Goal: Information Seeking & Learning: Learn about a topic

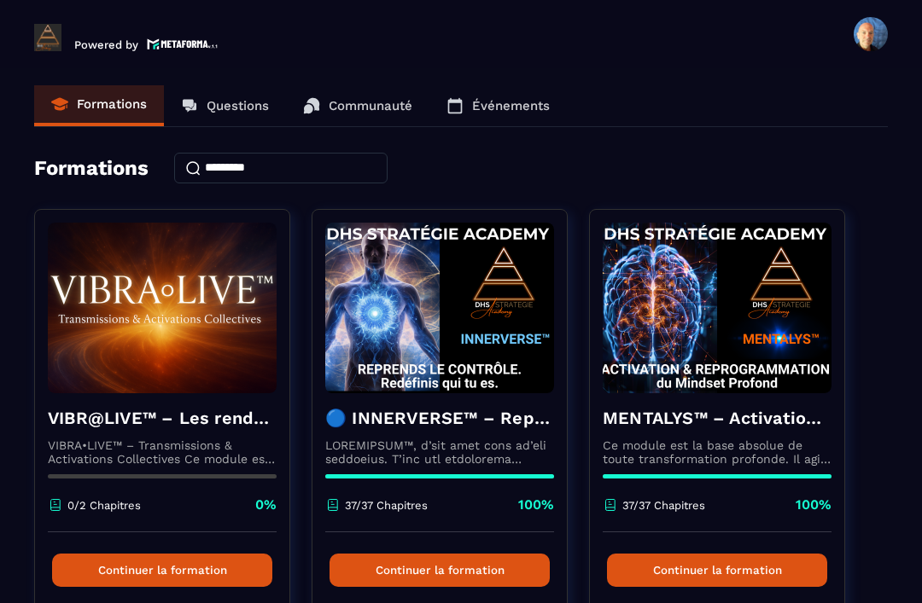
click at [491, 406] on h4 "🔵 INNERVERSE™ – Reprogrammation Quantique & Activation du Soi Réel" at bounding box center [439, 418] width 229 height 24
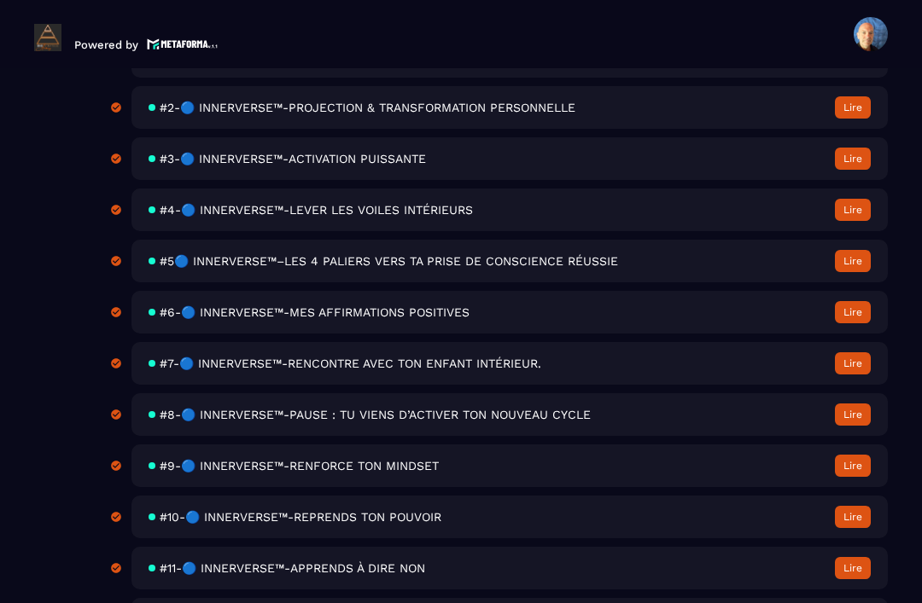
scroll to position [675, 0]
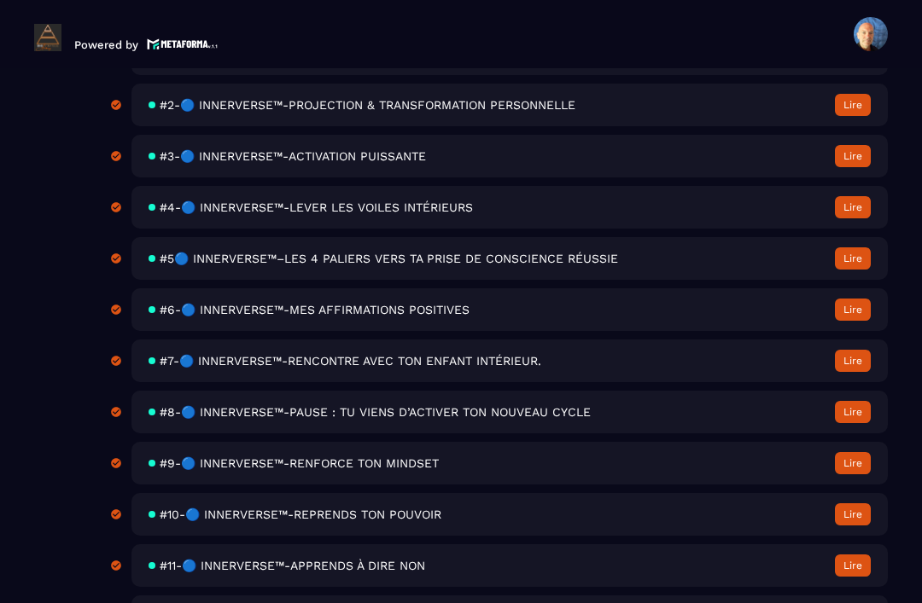
click at [569, 340] on div "#7-🔵 INNERVERSE™-RENCONTRE AVEC TON ENFANT INTÉRIEUR. [GEOGRAPHIC_DATA]" at bounding box center [509, 361] width 756 height 43
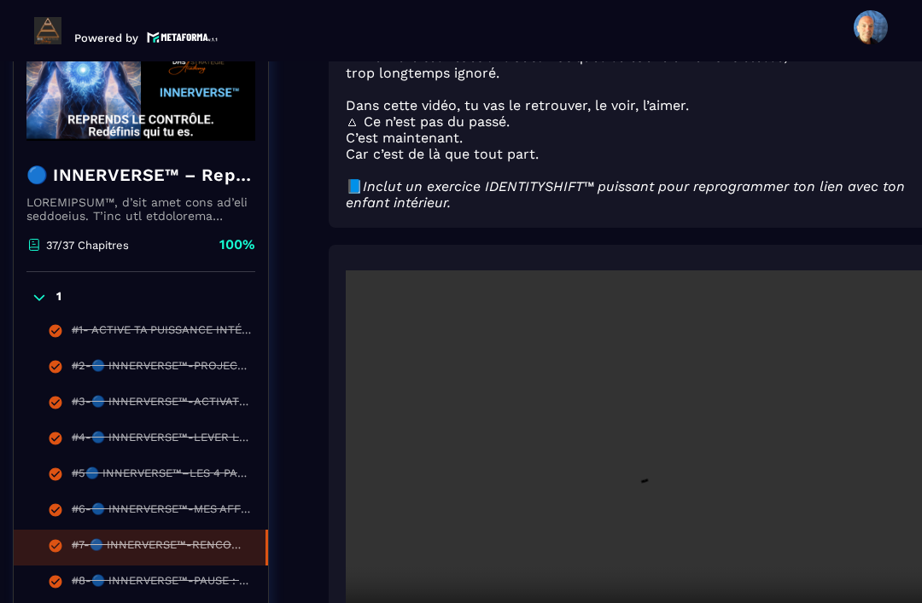
scroll to position [273, 22]
click at [631, 426] on video at bounding box center [634, 464] width 579 height 387
click at [573, 369] on video at bounding box center [634, 464] width 579 height 387
click at [628, 405] on video at bounding box center [634, 464] width 579 height 387
click at [643, 427] on video at bounding box center [634, 464] width 579 height 387
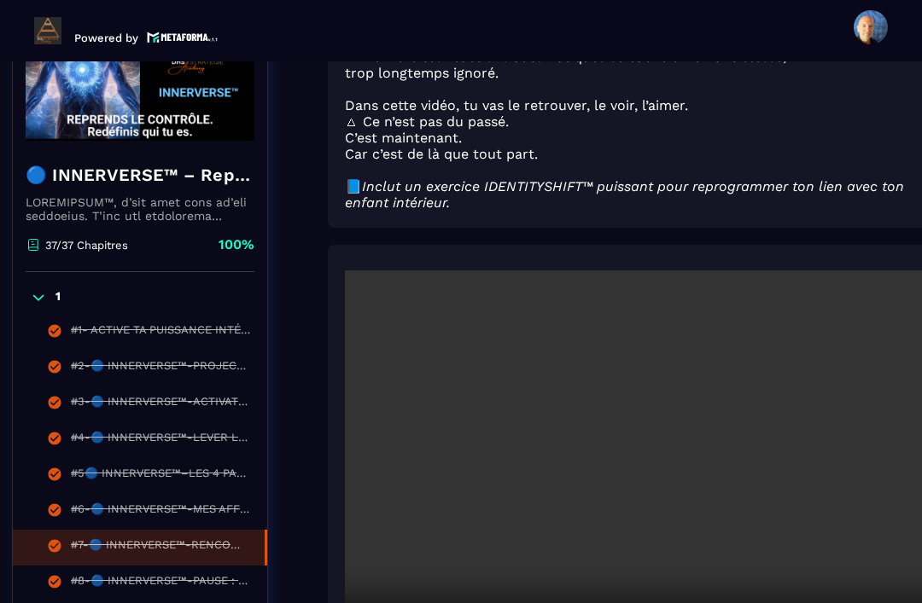
click at [742, 485] on video at bounding box center [634, 464] width 579 height 387
click at [841, 444] on video at bounding box center [634, 464] width 579 height 387
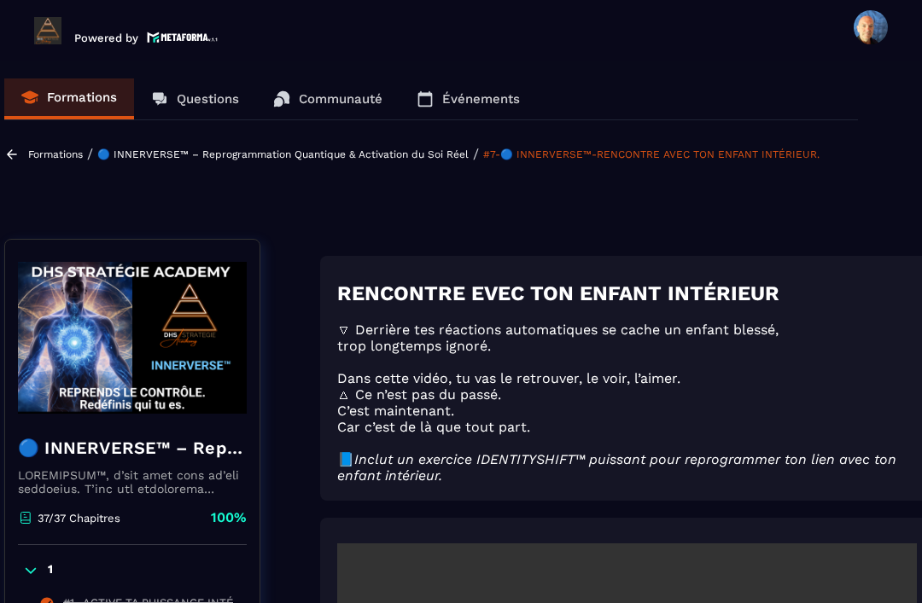
scroll to position [0, 32]
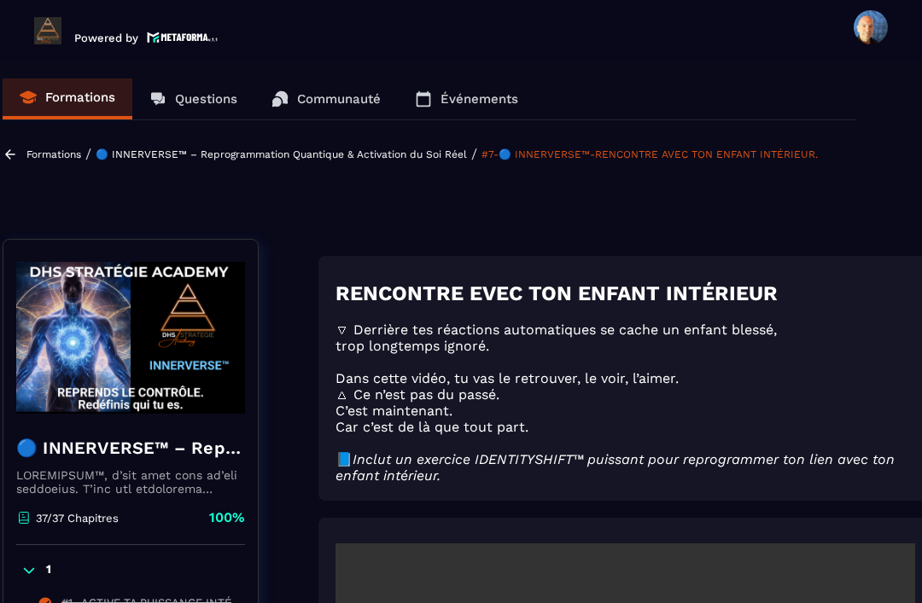
click at [213, 91] on p "Questions" at bounding box center [206, 98] width 62 height 15
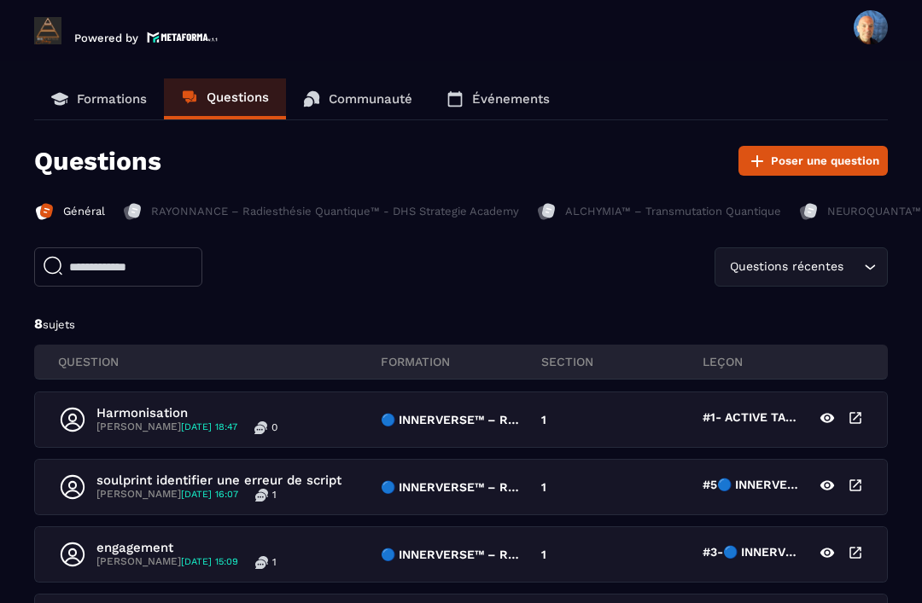
scroll to position [2, 0]
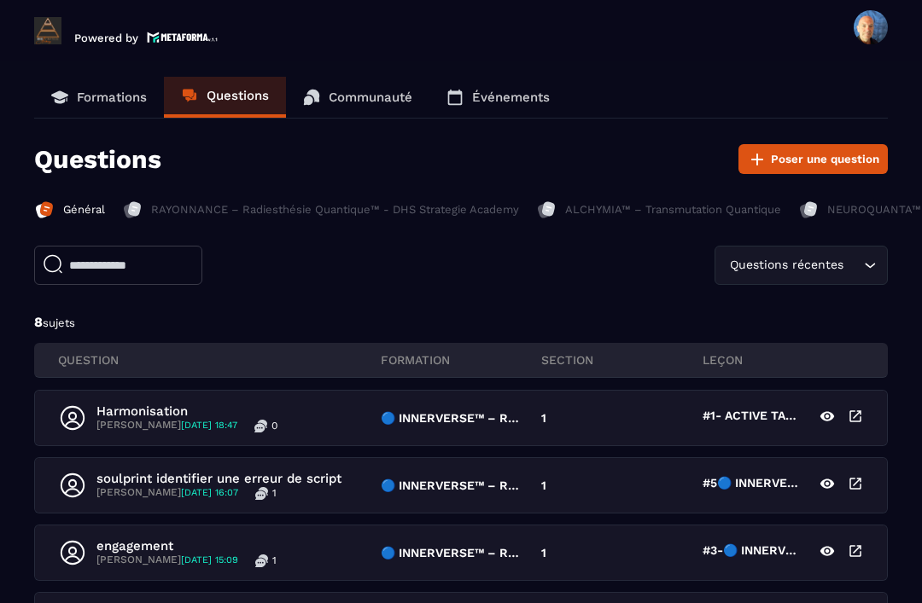
click at [237, 420] on span "[DATE] 18:47" at bounding box center [209, 425] width 56 height 11
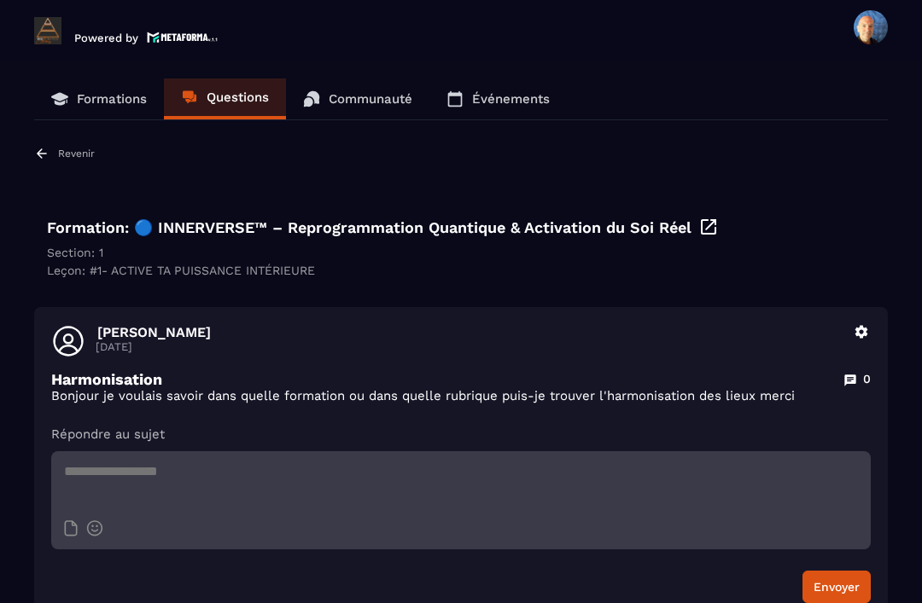
click at [108, 99] on p "Formations" at bounding box center [112, 98] width 70 height 15
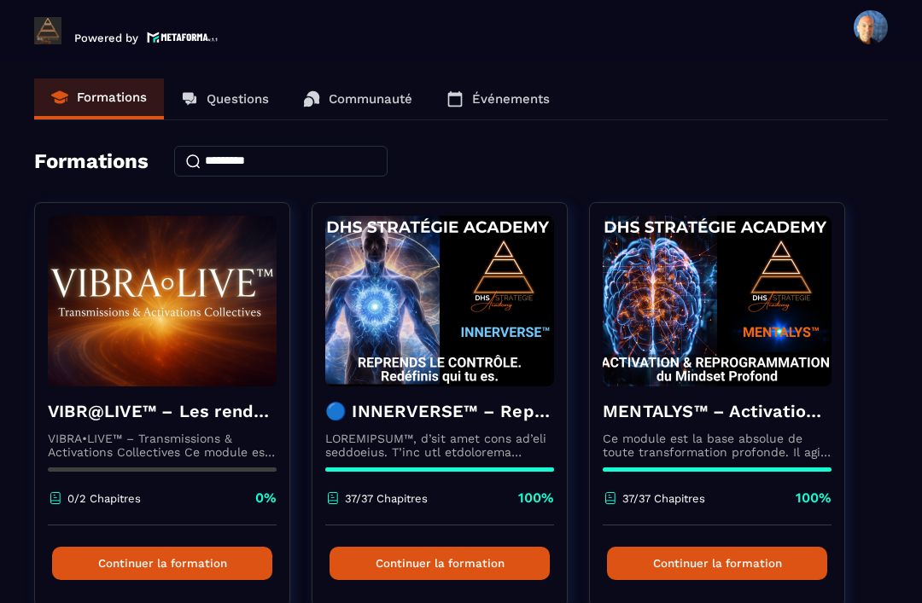
click at [513, 423] on h4 "🔵 INNERVERSE™ – Reprogrammation Quantique & Activation du Soi Réel" at bounding box center [439, 411] width 229 height 24
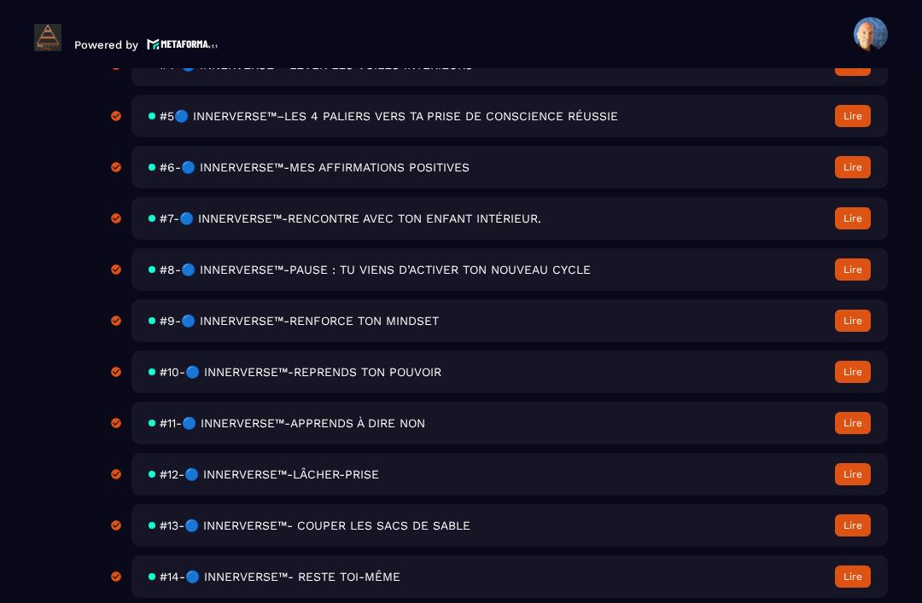
scroll to position [820, 0]
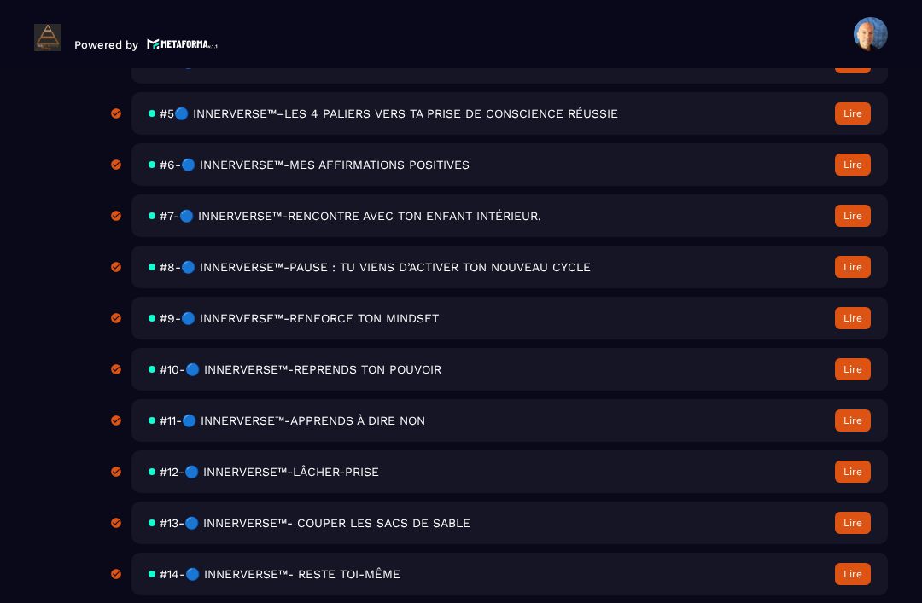
click at [511, 287] on div "#8-🔵 INNERVERSE™-PAUSE : TU VIENS D’ACTIVER TON NOUVEAU CYCLE Lire" at bounding box center [509, 267] width 756 height 43
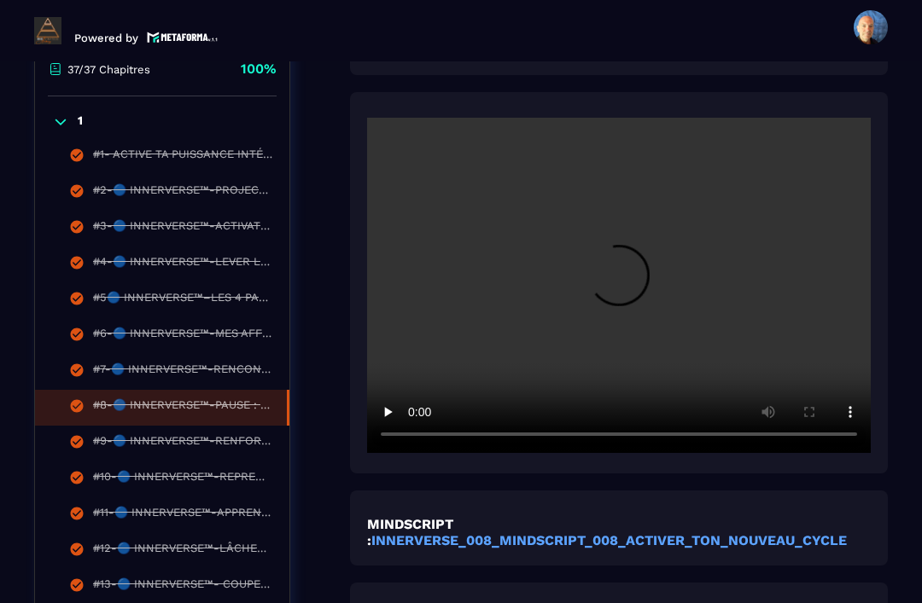
scroll to position [449, 0]
click at [623, 231] on video at bounding box center [619, 285] width 504 height 335
click at [217, 434] on div "#9-🔵 INNERVERSE™-RENFORCE TON MINDSET" at bounding box center [182, 443] width 179 height 19
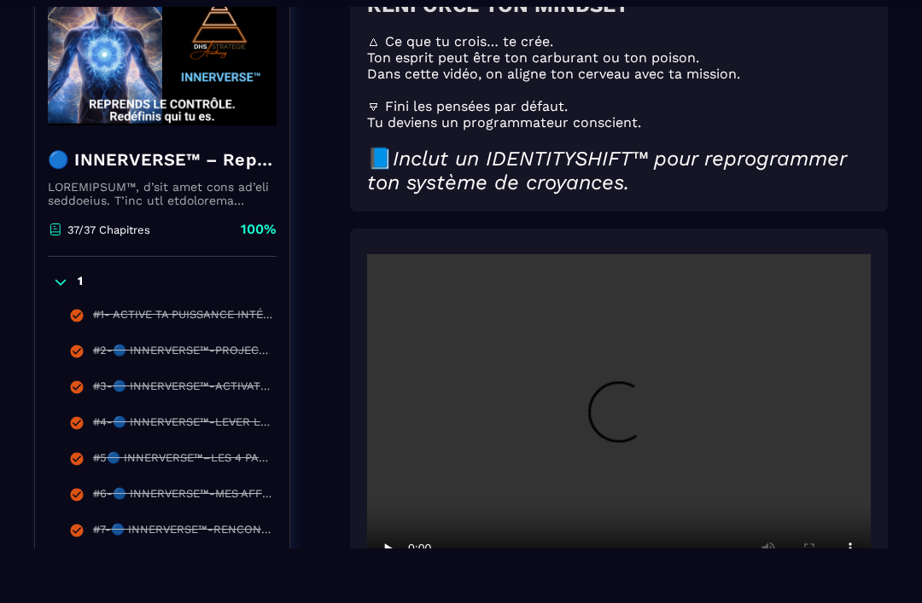
scroll to position [178, 0]
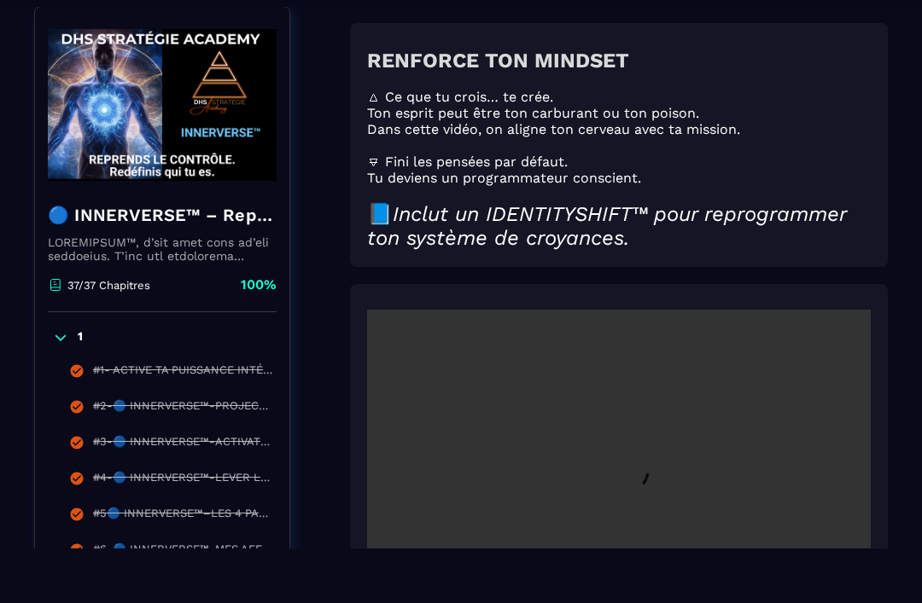
click at [620, 481] on video at bounding box center [619, 477] width 504 height 335
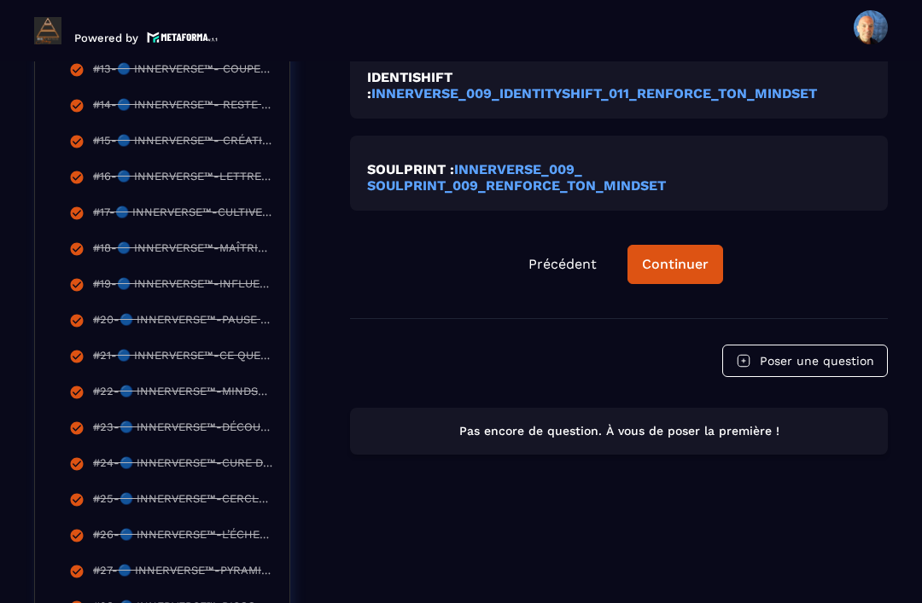
scroll to position [964, 0]
click at [672, 256] on div "Continuer" at bounding box center [675, 264] width 67 height 17
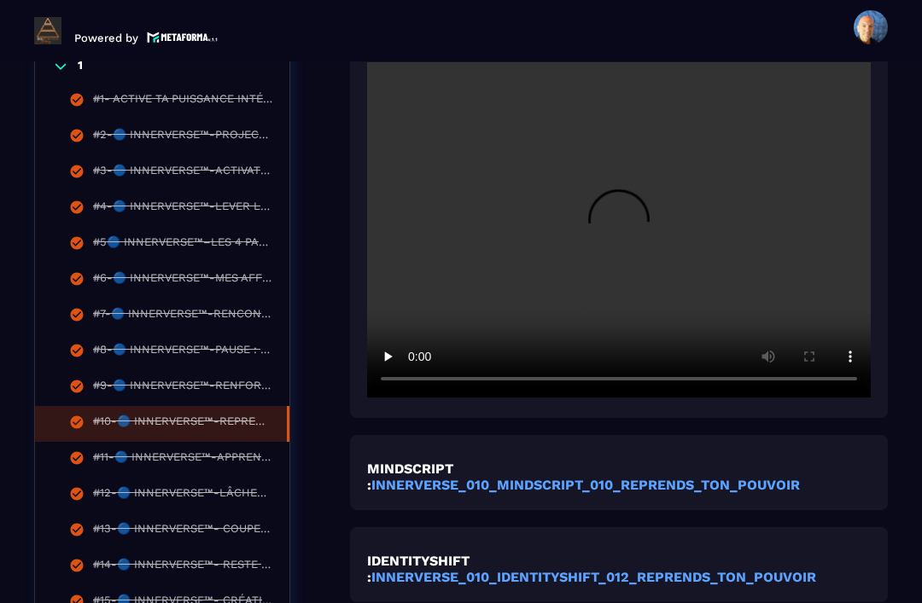
scroll to position [504, 0]
click at [618, 198] on video at bounding box center [619, 229] width 504 height 335
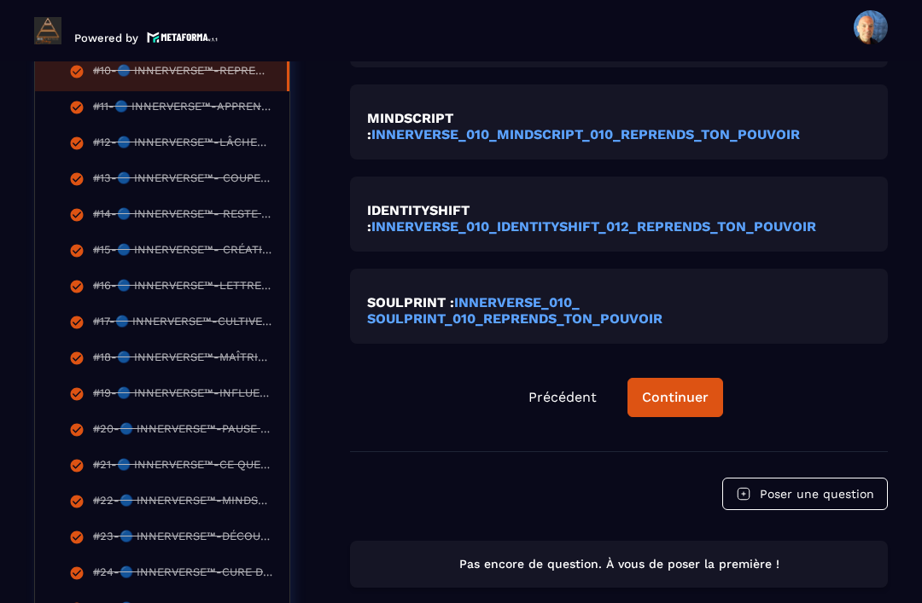
scroll to position [855, 0]
click at [670, 389] on div "Continuer" at bounding box center [675, 397] width 67 height 17
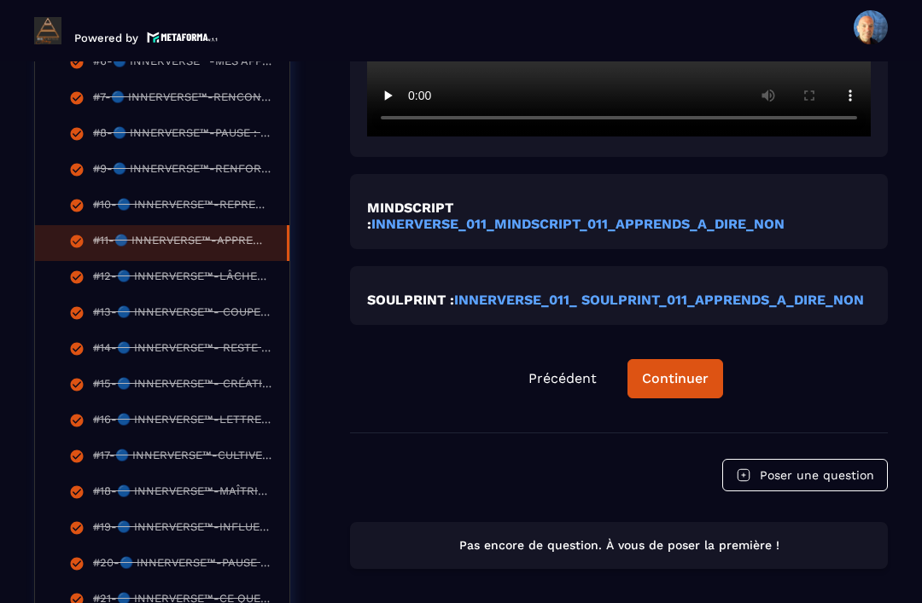
scroll to position [721, 0]
click at [688, 370] on div "Continuer" at bounding box center [675, 378] width 67 height 17
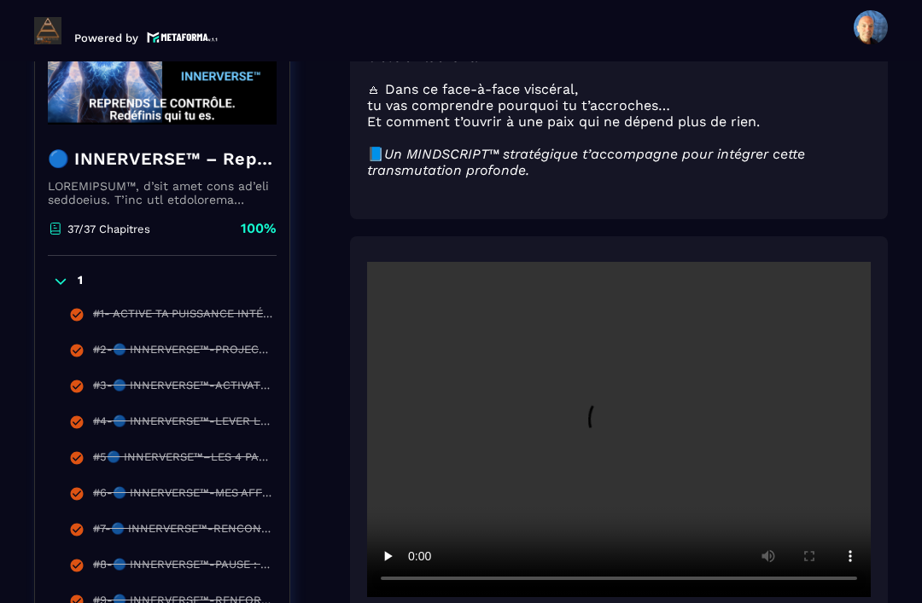
scroll to position [178, 0]
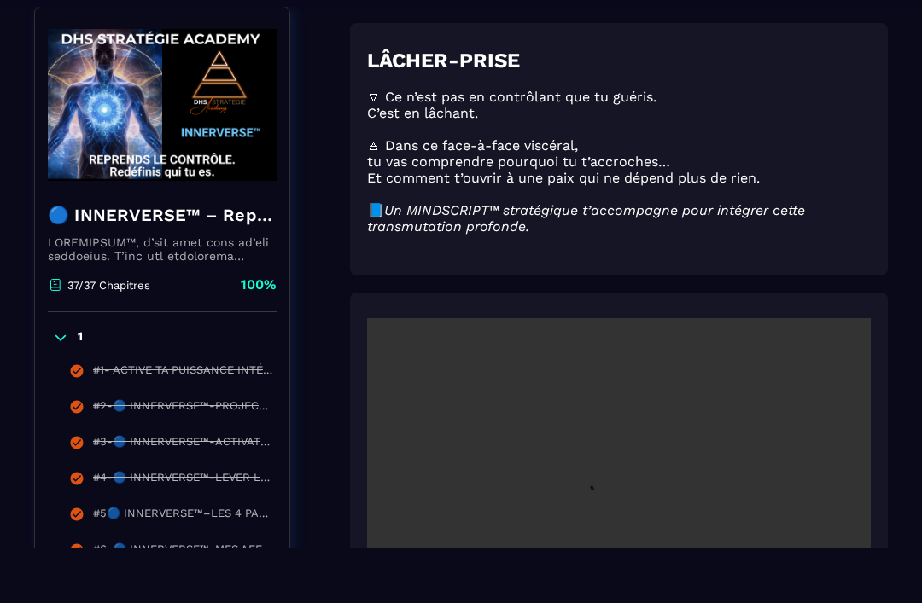
click at [627, 487] on video at bounding box center [619, 485] width 504 height 335
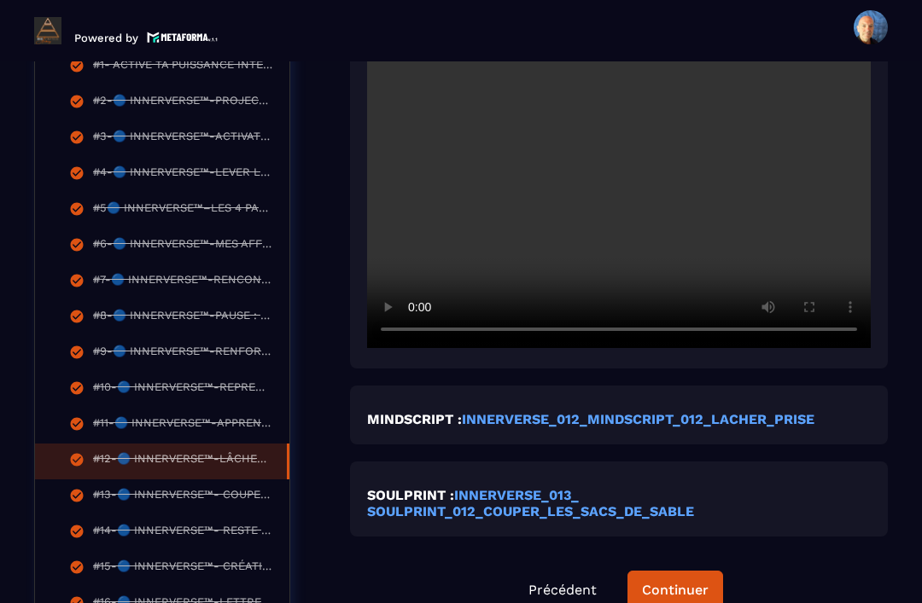
scroll to position [538, 0]
click at [746, 311] on video at bounding box center [619, 180] width 504 height 335
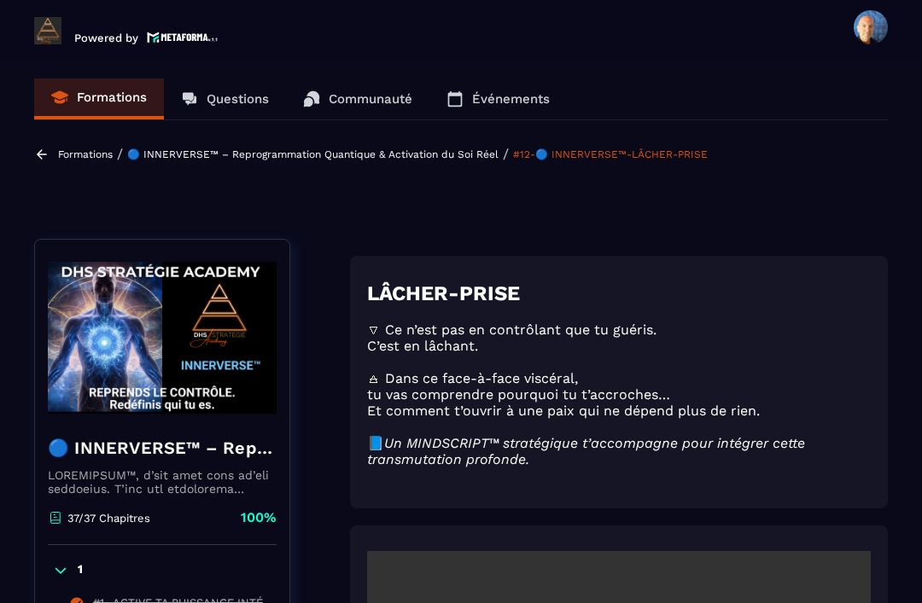
scroll to position [0, 0]
click at [218, 119] on link "Questions" at bounding box center [225, 99] width 122 height 41
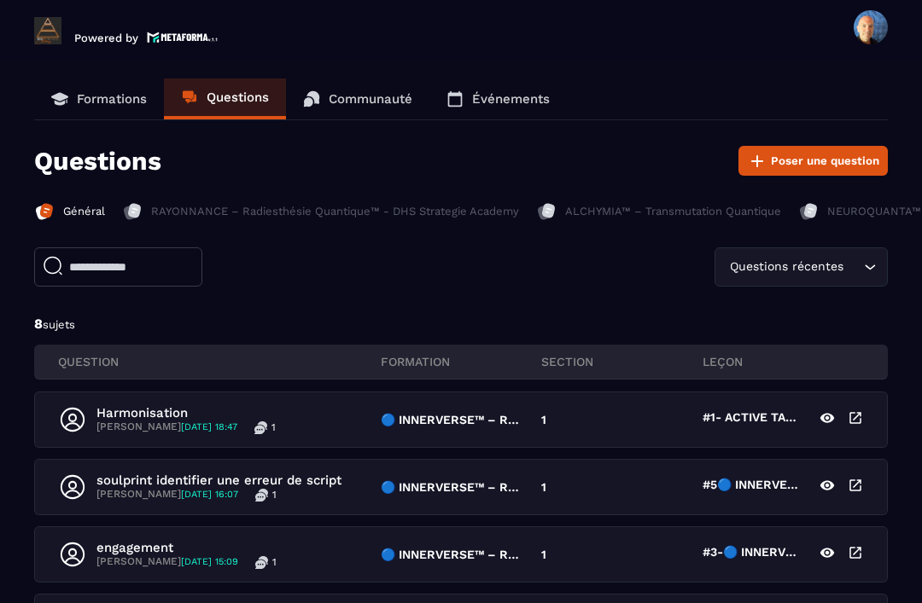
click at [156, 430] on p "[PERSON_NAME] [DATE] 18:47" at bounding box center [166, 428] width 141 height 14
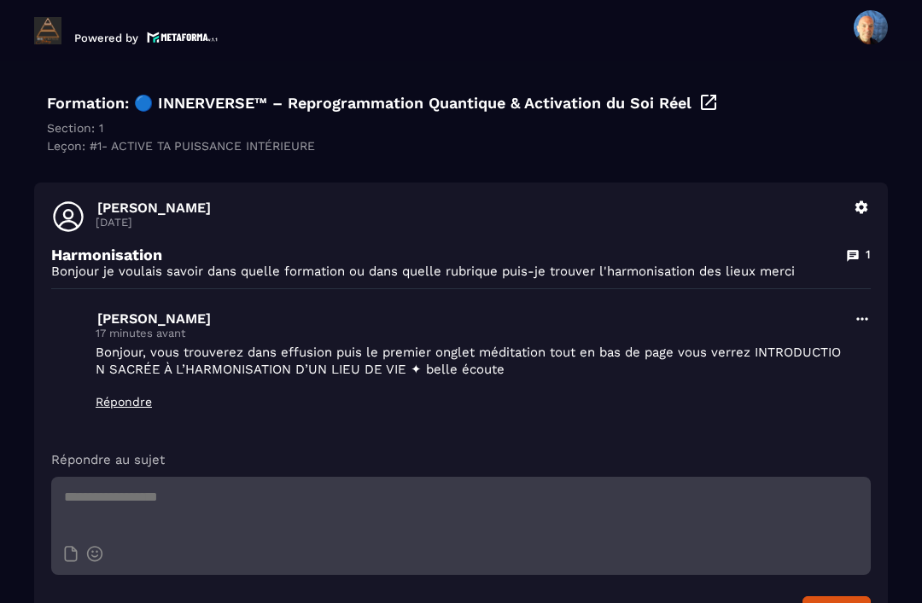
scroll to position [122, 0]
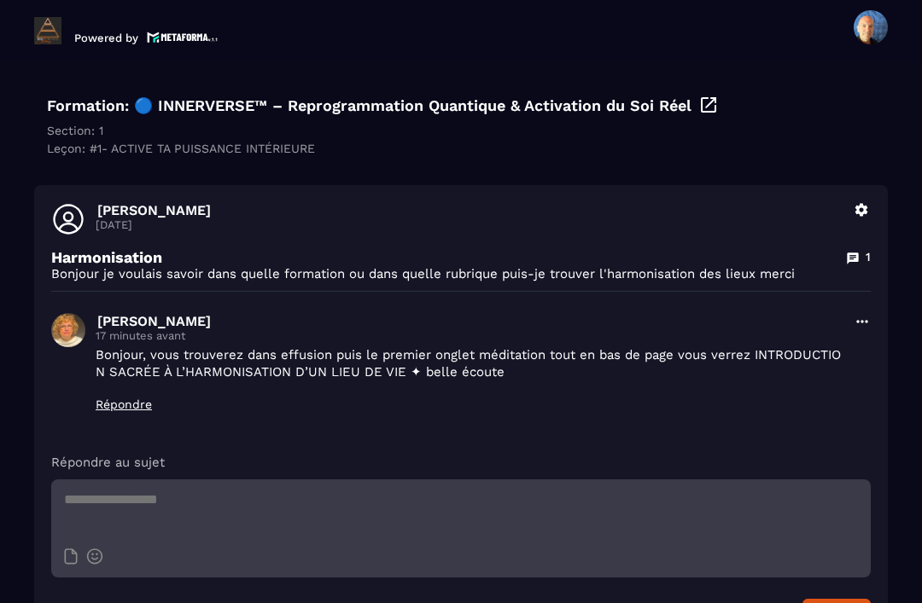
click at [89, 115] on div "Formation: 🔵 INNERVERSE™ – Reprogrammation Quantique & Activation du Soi Réel" at bounding box center [461, 105] width 828 height 20
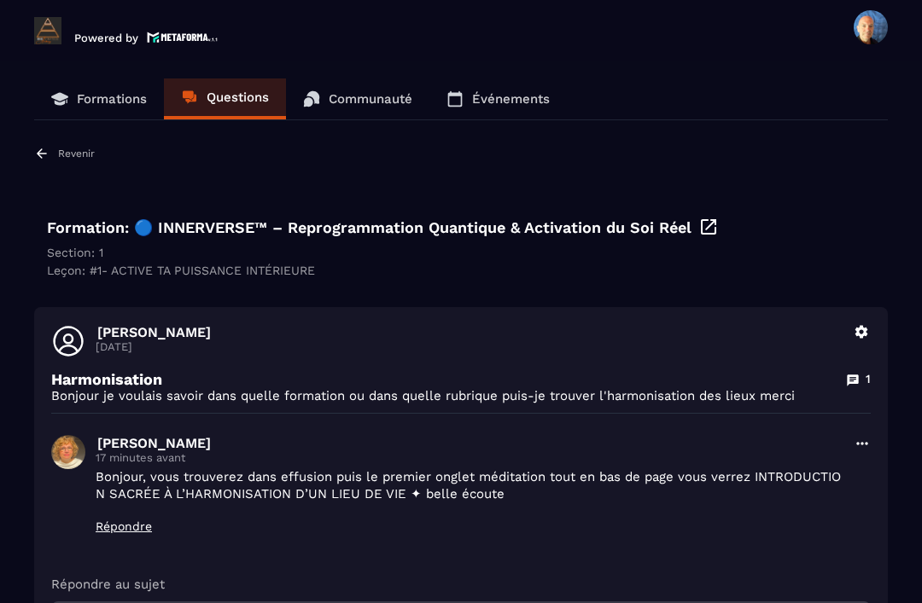
scroll to position [0, 0]
click at [108, 99] on p "Formations" at bounding box center [112, 98] width 70 height 15
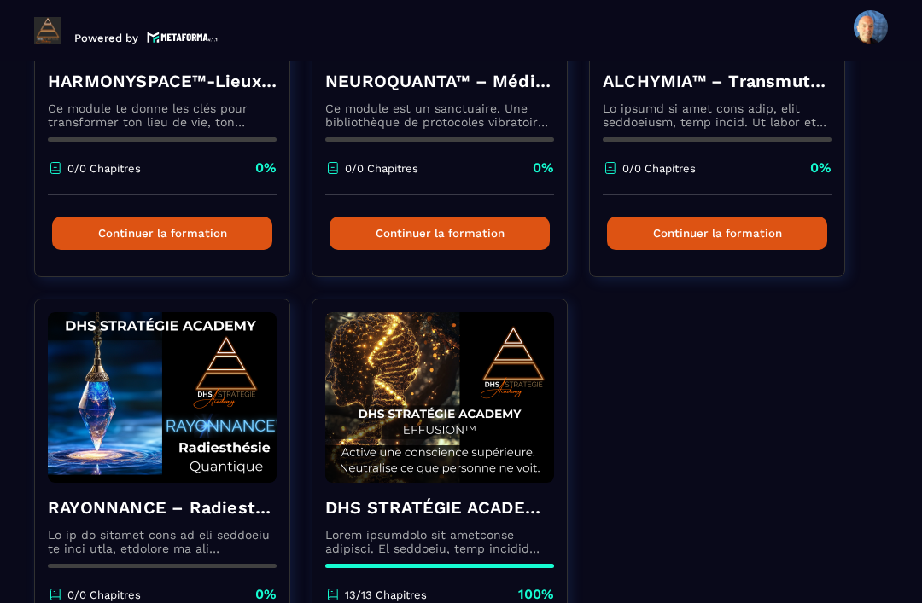
scroll to position [783, 0]
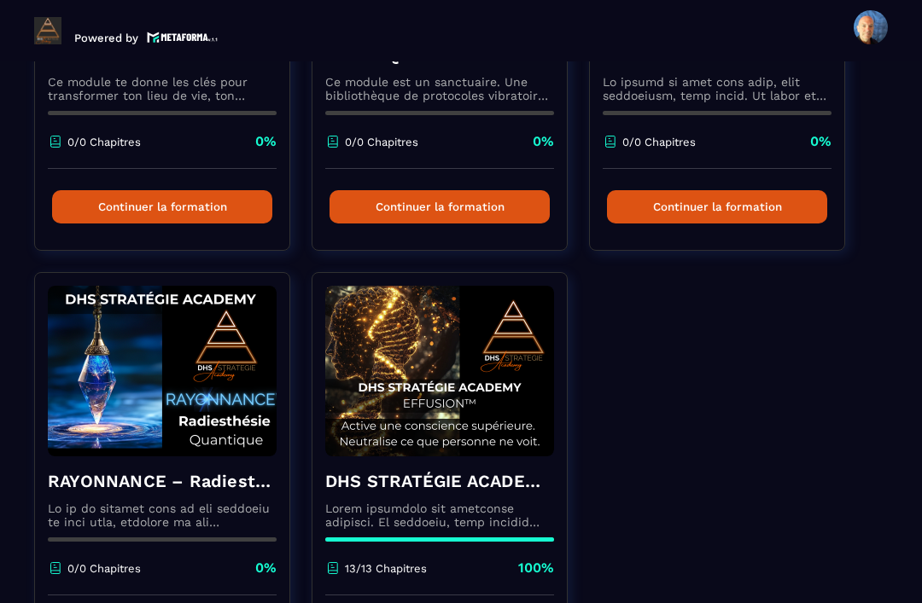
click at [480, 470] on div "DHS STRATÉGIE ACADEMY™ – EFFUSION 13/13 Chapitres 100%" at bounding box center [439, 526] width 254 height 139
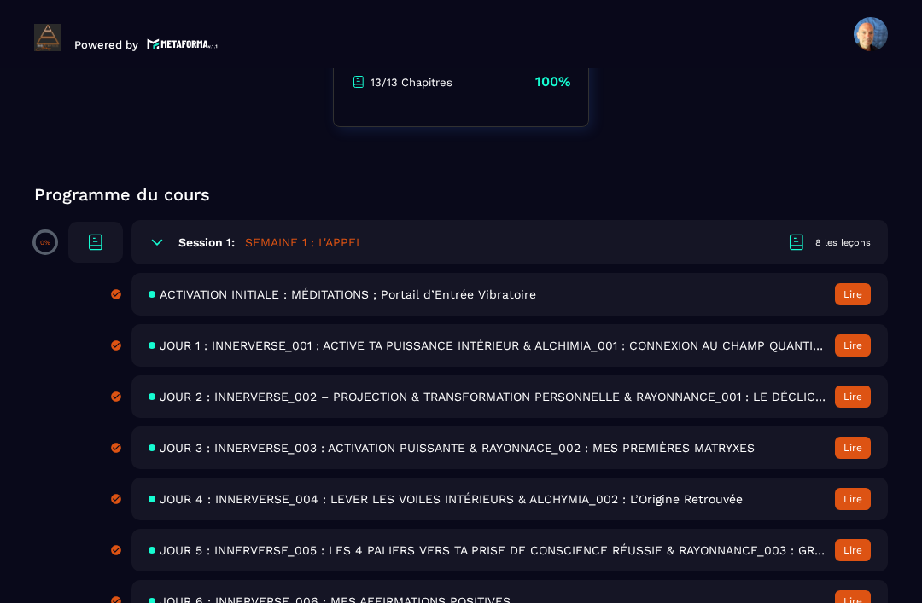
scroll to position [434, 0]
click at [206, 301] on span "ACTIVATION INITIALE : MÉDITATIONS ; Portail d’Entrée Vibratoire" at bounding box center [348, 295] width 376 height 14
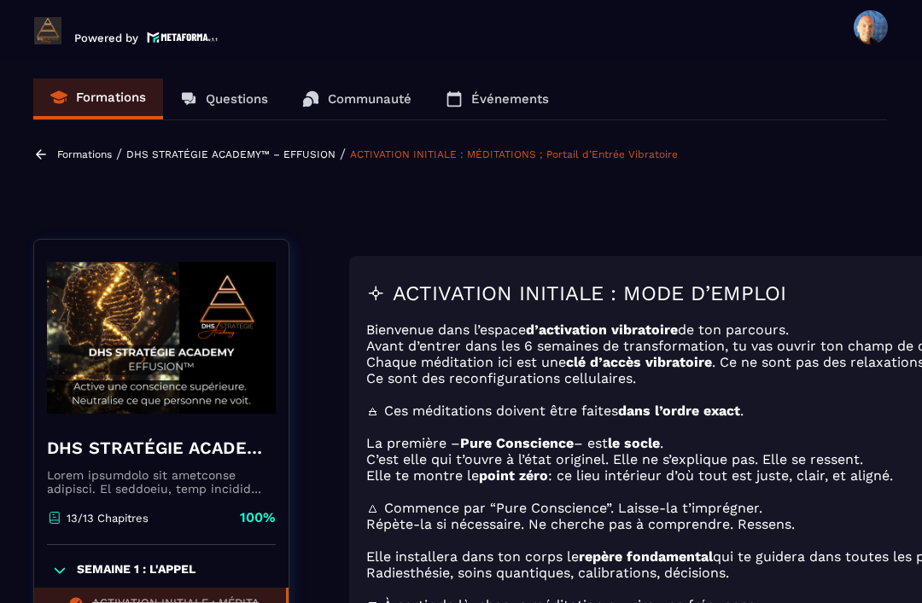
scroll to position [0, 1]
click at [50, 147] on div at bounding box center [43, 154] width 20 height 15
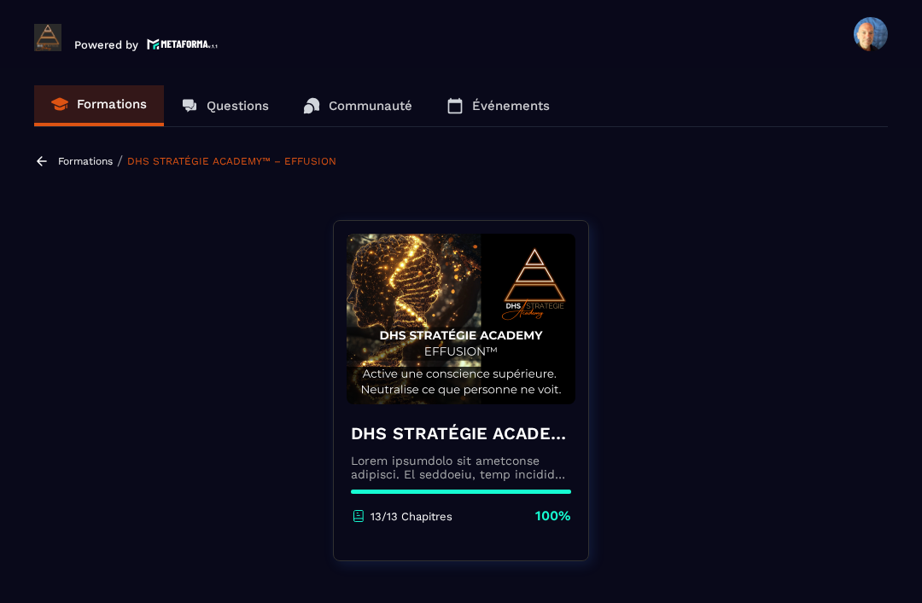
click at [240, 120] on link "Questions" at bounding box center [225, 105] width 122 height 41
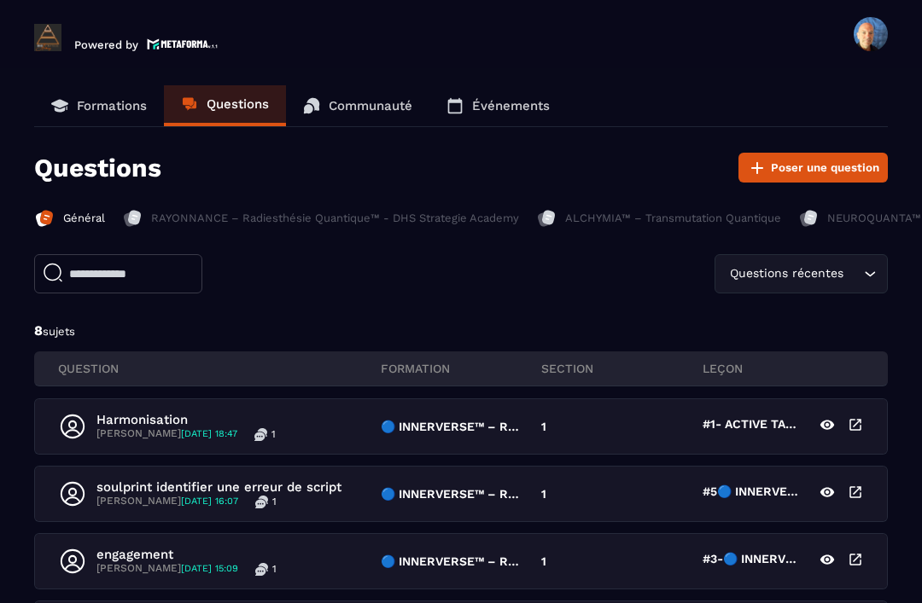
click at [193, 423] on p "Harmonisation" at bounding box center [185, 419] width 179 height 15
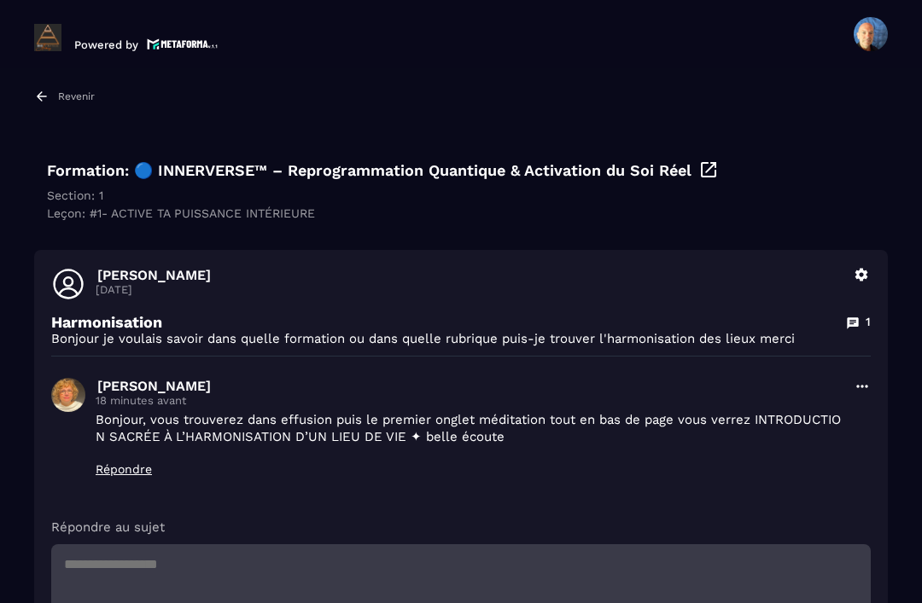
scroll to position [73, 0]
